Goal: Entertainment & Leisure: Consume media (video, audio)

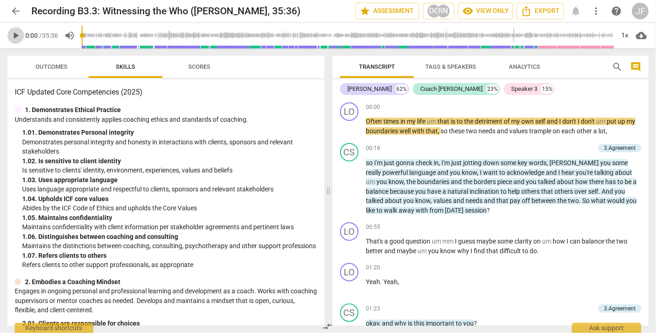
click at [15, 38] on span "play_arrow" at bounding box center [15, 35] width 11 height 11
click at [626, 33] on div "1x" at bounding box center [625, 35] width 18 height 15
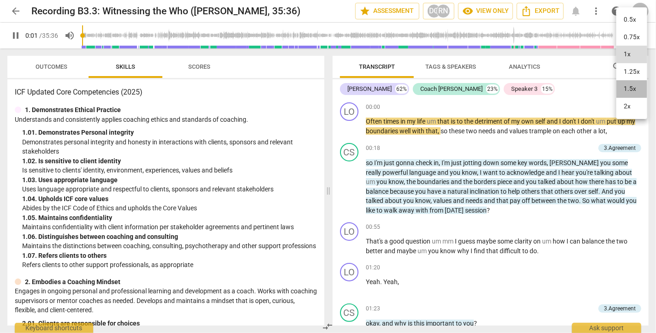
click at [633, 87] on li "1.5x" at bounding box center [631, 89] width 31 height 18
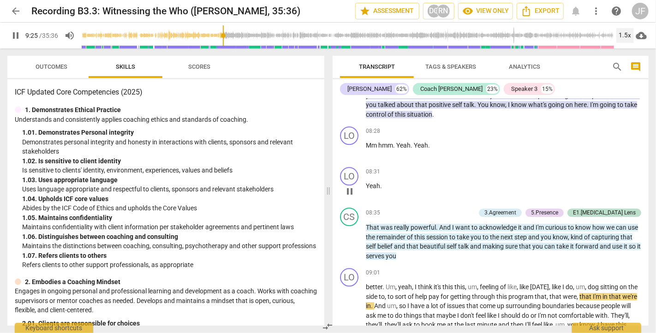
scroll to position [1242, 0]
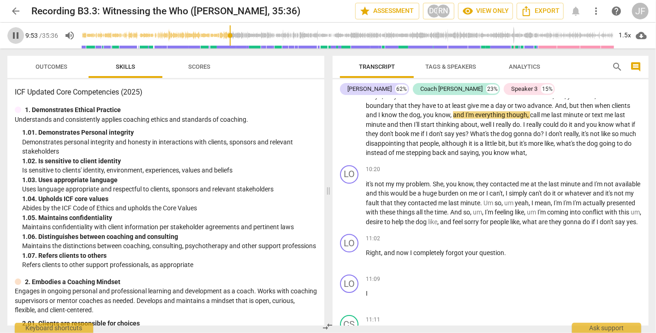
click at [15, 33] on span "pause" at bounding box center [15, 35] width 11 height 11
click at [14, 36] on span "play_arrow" at bounding box center [15, 35] width 11 height 11
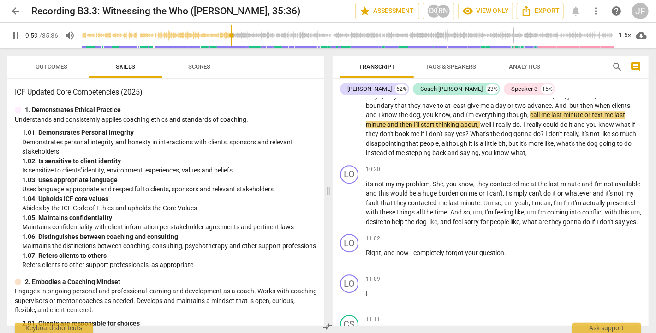
type input "599"
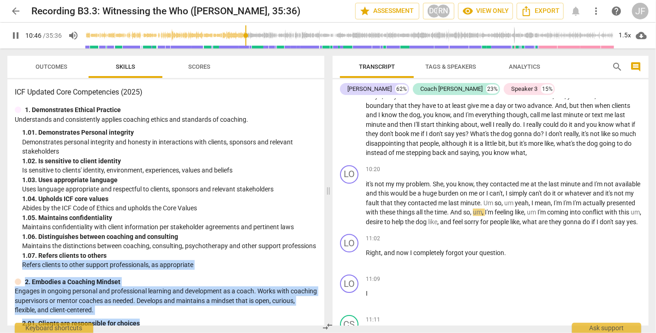
drag, startPoint x: 301, startPoint y: 331, endPoint x: 36, endPoint y: 107, distance: 346.7
click at [36, 107] on div "Outcomes Skills Scores ICF Updated Core Competencies (2025) 1. Demonstrates Eth…" at bounding box center [164, 190] width 328 height 284
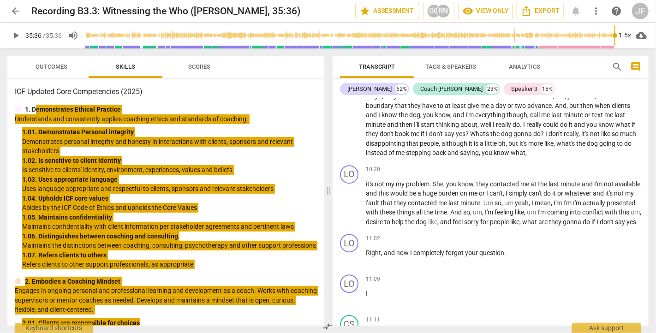
type input "2136"
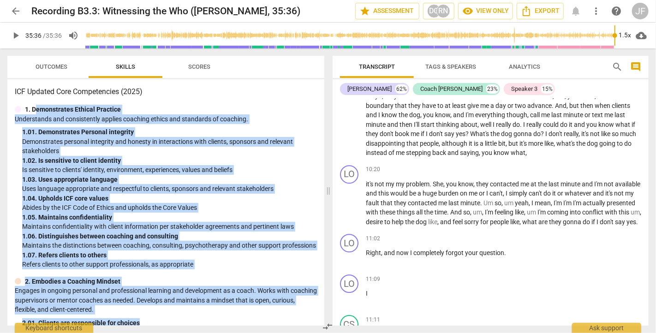
scroll to position [4523, 0]
